Goal: Task Accomplishment & Management: Manage account settings

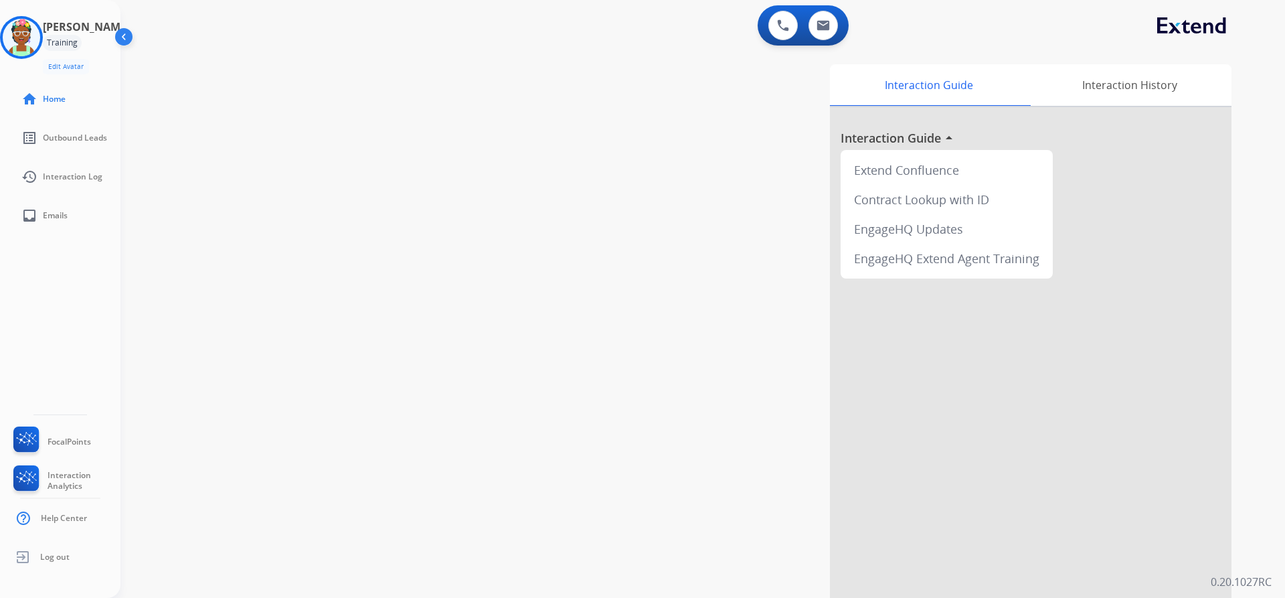
click at [80, 32] on h3 "[PERSON_NAME]" at bounding box center [86, 27] width 87 height 16
click at [82, 46] on div "Training" at bounding box center [62, 43] width 39 height 16
click at [125, 37] on img at bounding box center [124, 39] width 25 height 25
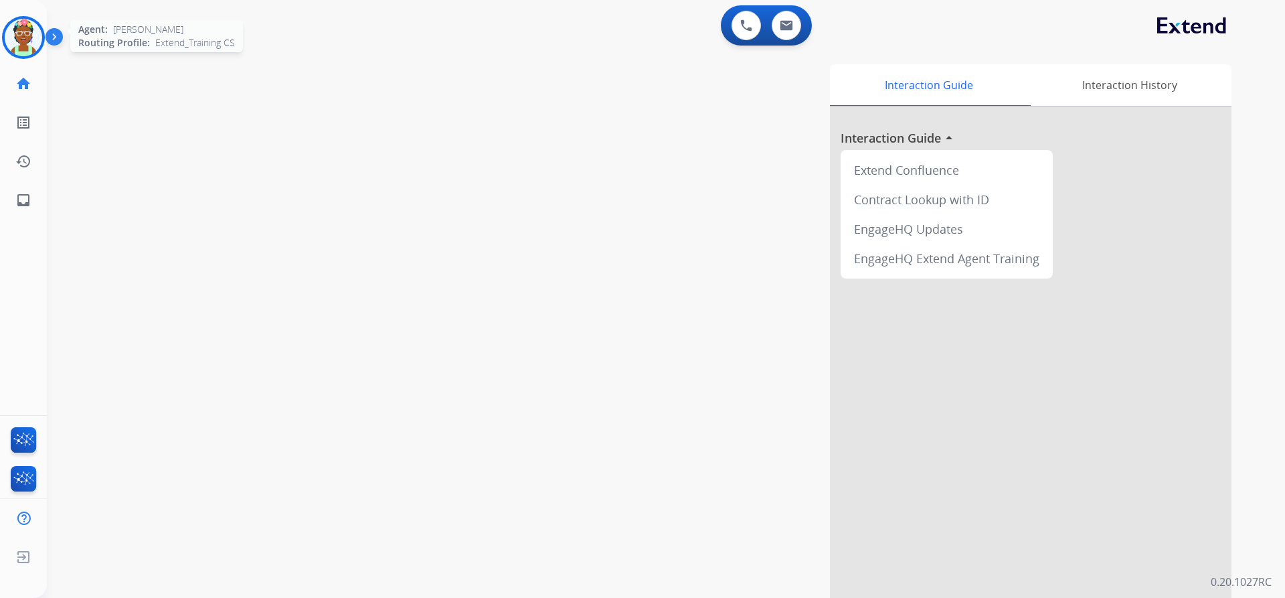
click at [36, 31] on img at bounding box center [23, 37] width 37 height 37
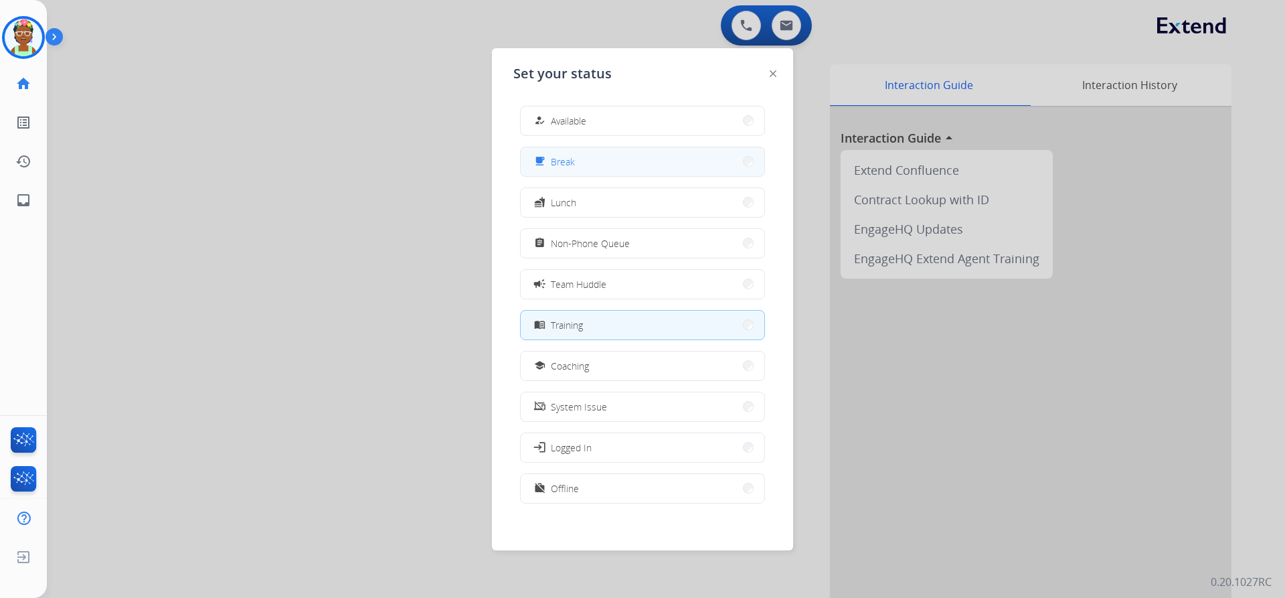
click at [545, 171] on button "free_breakfast Break" at bounding box center [643, 161] width 244 height 29
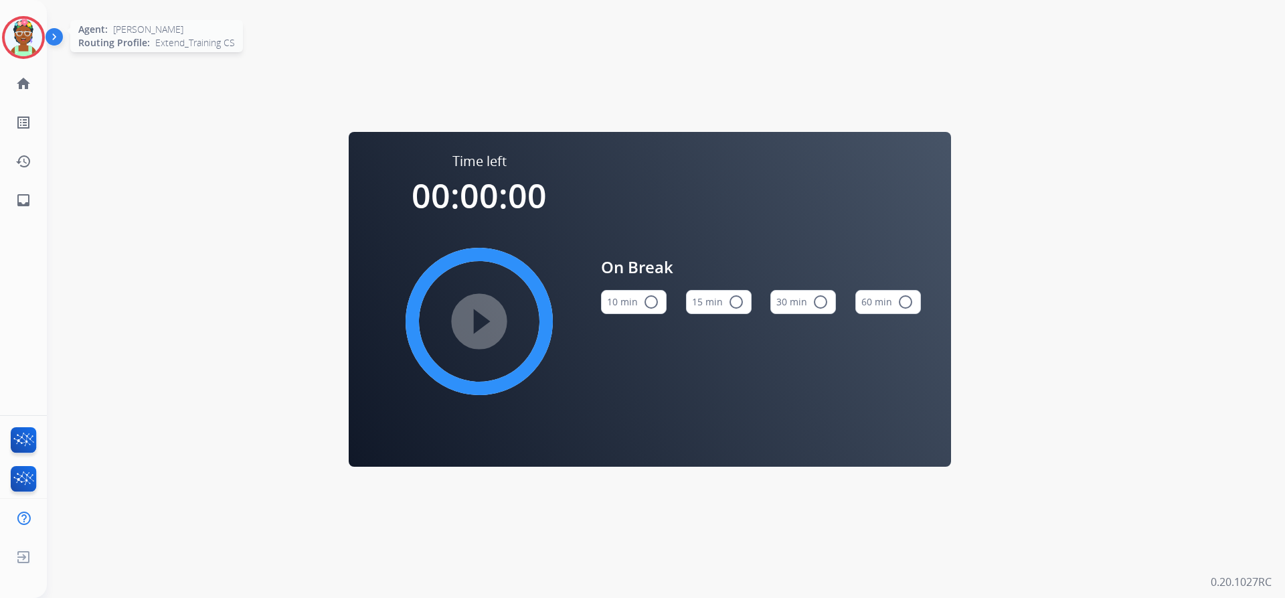
click at [16, 35] on img at bounding box center [23, 37] width 37 height 37
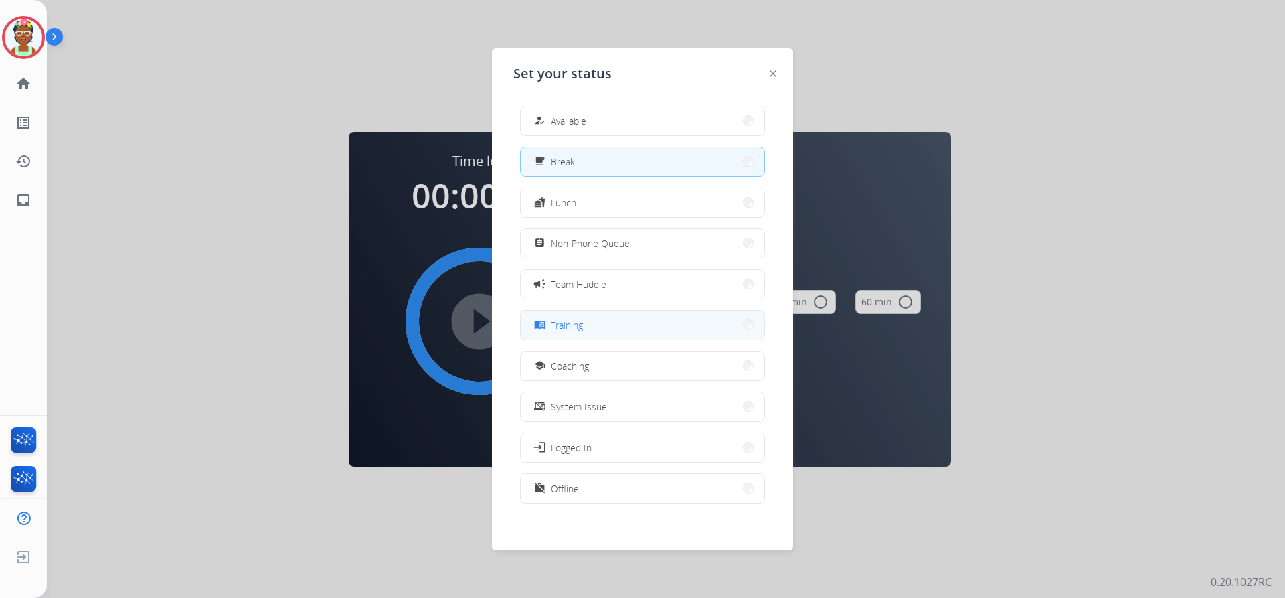
click at [608, 335] on button "menu_book Training" at bounding box center [643, 325] width 244 height 29
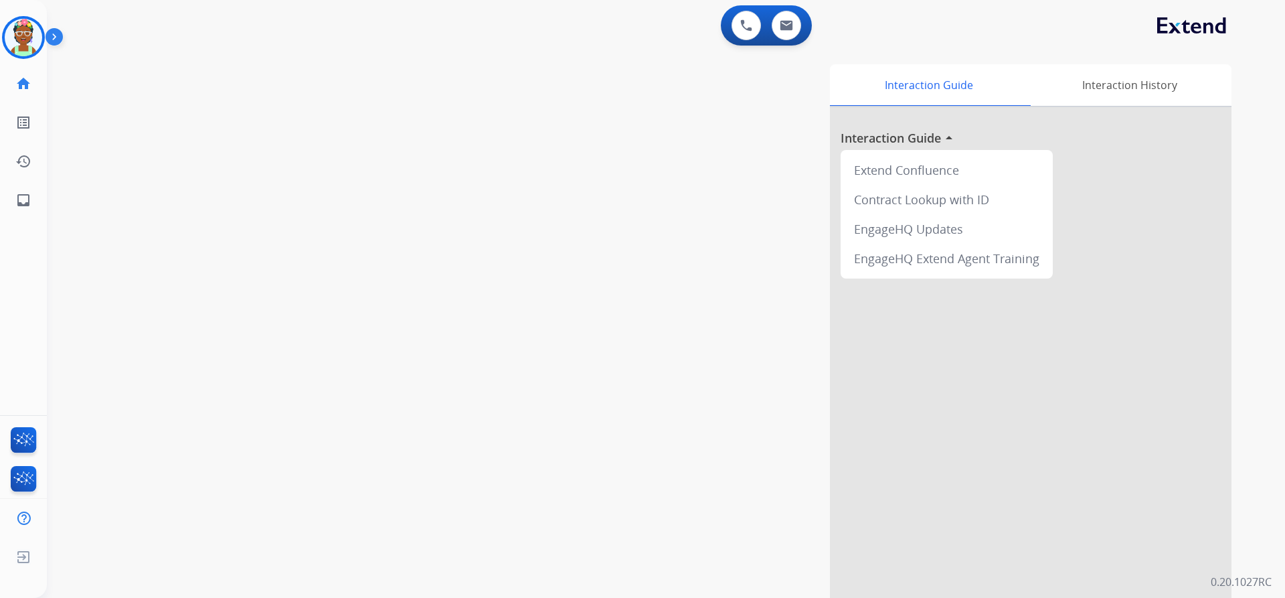
click at [622, 145] on div "Interaction Guide Interaction History Interaction Guide arrow_drop_up Extend Co…" at bounding box center [837, 335] width 788 height 542
